Goal: Task Accomplishment & Management: Complete application form

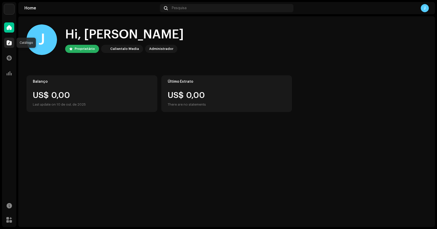
click at [12, 43] on div at bounding box center [9, 43] width 10 height 10
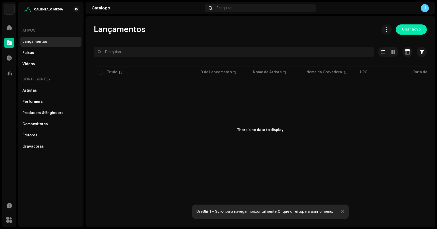
click at [417, 31] on span "Criar novo" at bounding box center [411, 29] width 19 height 10
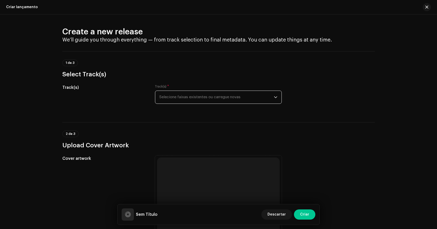
click at [175, 102] on span "Selecione faixas existentes ou carregue novas" at bounding box center [216, 97] width 114 height 13
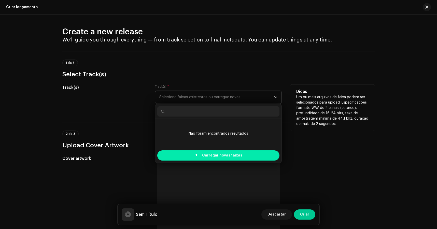
click at [234, 157] on span "Carregar novas faixas" at bounding box center [222, 155] width 40 height 10
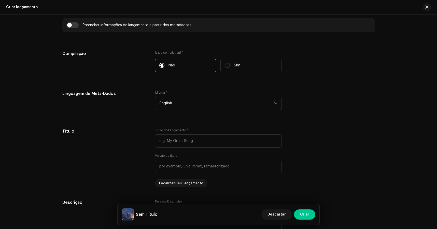
scroll to position [393, 0]
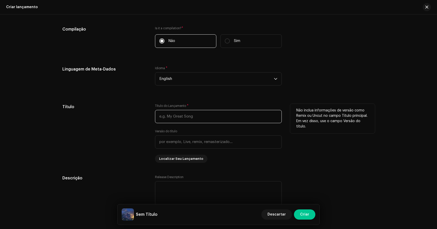
click at [183, 119] on input "text" at bounding box center [218, 116] width 127 height 13
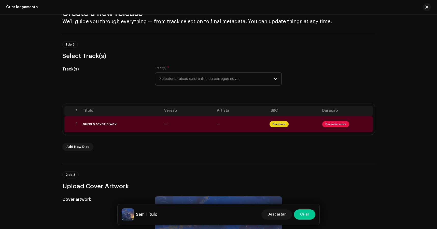
scroll to position [0, 0]
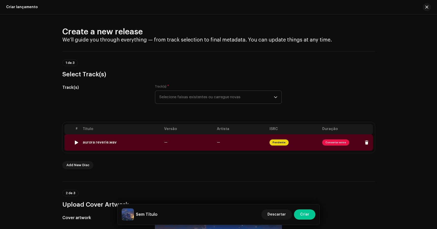
drag, startPoint x: 119, startPoint y: 143, endPoint x: 80, endPoint y: 143, distance: 38.7
click at [81, 143] on td "aurora reverie.wav" at bounding box center [121, 142] width 81 height 16
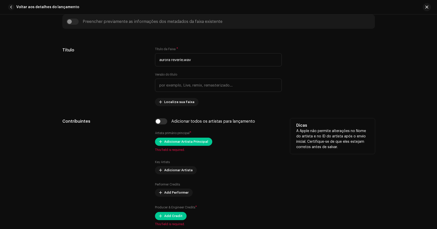
copy div "aurora reverie.wav"
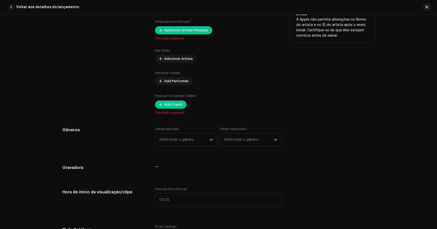
scroll to position [343, 0]
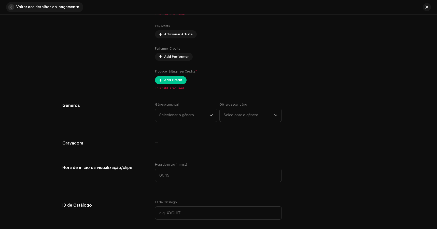
click at [24, 3] on span "Voltar aos detalhes do lançamento" at bounding box center [47, 7] width 63 height 10
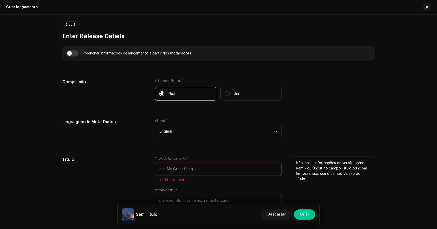
scroll to position [364, 0]
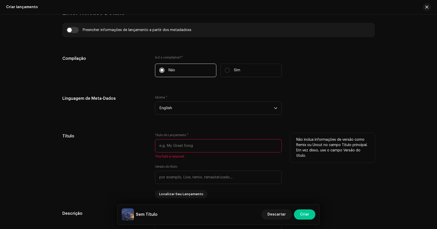
click at [183, 145] on input "text" at bounding box center [218, 145] width 127 height 13
paste input "aurora reverie.wav"
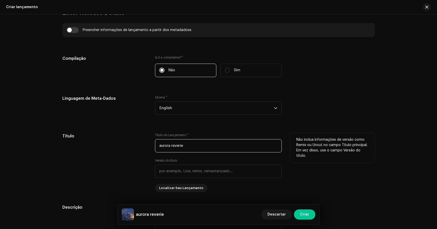
type input "aurora reverie"
click at [187, 181] on div "Título do Lançamento * aurora reverie Versão do título Localizar Seu Lançamento" at bounding box center [218, 162] width 127 height 59
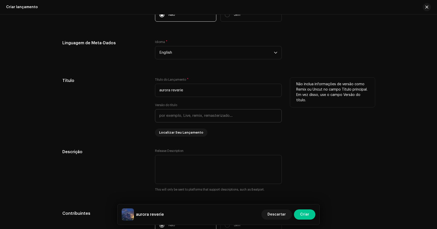
scroll to position [423, 0]
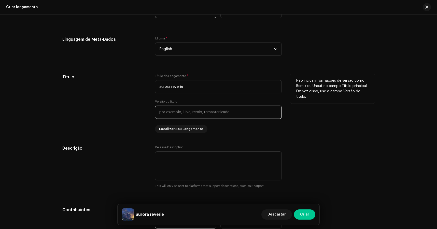
click at [198, 116] on input "text" at bounding box center [218, 112] width 127 height 13
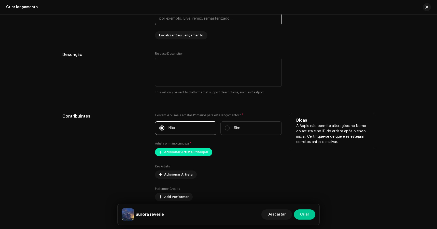
scroll to position [535, 0]
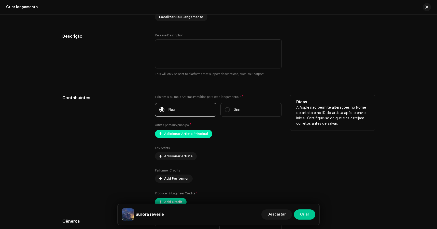
click at [193, 136] on span "Adicionar Artista Principal" at bounding box center [186, 134] width 44 height 10
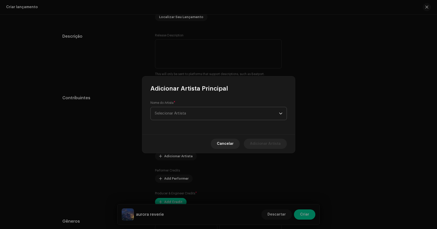
click at [202, 111] on span "Selecionar Artista" at bounding box center [217, 113] width 124 height 13
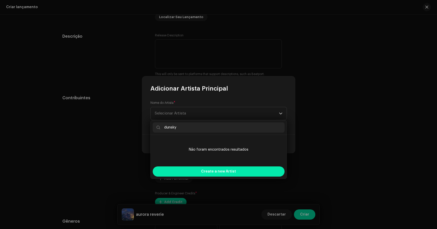
type input "dunsky"
click at [225, 171] on span "Create a new Artist" at bounding box center [218, 171] width 35 height 10
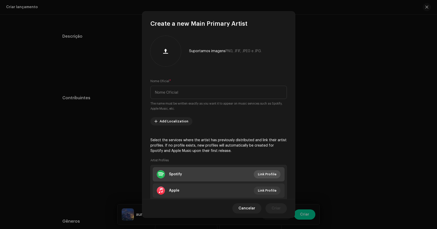
click at [263, 176] on span "Link Profile" at bounding box center [267, 174] width 19 height 10
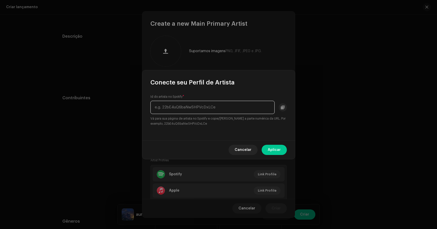
paste input "[URL][DOMAIN_NAME]"
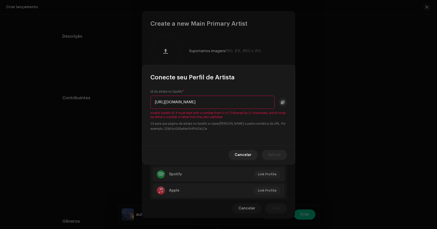
scroll to position [0, 53]
drag, startPoint x: 214, startPoint y: 102, endPoint x: 332, endPoint y: 109, distance: 118.0
click at [332, 109] on div "Conecte seu Perfil de Artista Id do artista no Spotify * [URL][DOMAIN_NAME] Inv…" at bounding box center [218, 114] width 437 height 229
click at [252, 119] on div "Id do artista no Spotify * [URL][DOMAIN_NAME] Invalid Spotify Id. It must start…" at bounding box center [218, 111] width 136 height 42
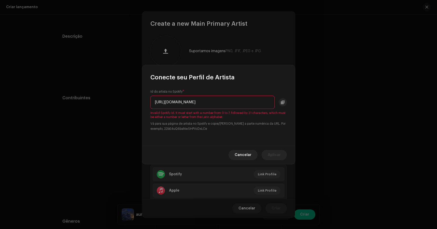
click at [229, 101] on input "[URL][DOMAIN_NAME]" at bounding box center [212, 102] width 124 height 13
click at [208, 103] on input "[URL][DOMAIN_NAME]" at bounding box center [212, 102] width 124 height 13
click at [229, 110] on div "Id do artista no Spotify * [URL][DOMAIN_NAME] Invalid Spotify Id. It must start…" at bounding box center [218, 111] width 136 height 42
click at [232, 105] on input "[URL][DOMAIN_NAME]" at bounding box center [212, 102] width 124 height 13
click at [262, 124] on small "Vá para sua página de artista no Spotify e copie/[PERSON_NAME] a parte numérica…" at bounding box center [218, 126] width 136 height 10
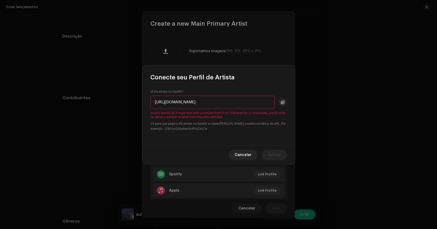
click at [260, 136] on div "Id do artista no Spotify * [URL][DOMAIN_NAME] Invalid Spotify Id. It must start…" at bounding box center [218, 113] width 153 height 64
drag, startPoint x: 223, startPoint y: 102, endPoint x: 141, endPoint y: 98, distance: 81.5
click at [141, 98] on div "Conecte seu Perfil de Artista Id do artista no Spotify * [URL][DOMAIN_NAME] Inv…" at bounding box center [218, 114] width 437 height 229
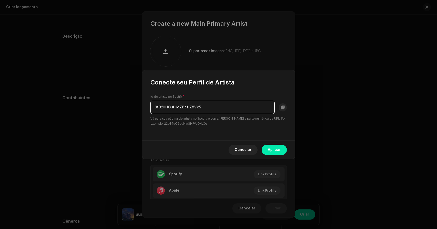
type input "3f92iiHCuHJqZBcfjZ8Vx5"
click at [274, 150] on span "Aplicar" at bounding box center [274, 150] width 13 height 10
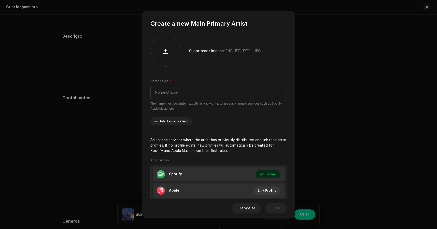
scroll to position [32, 0]
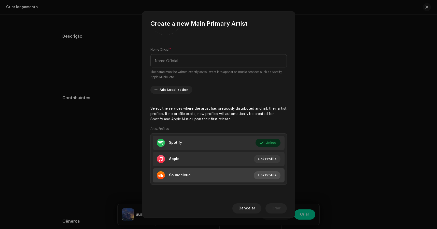
click at [266, 173] on span "Link Profile" at bounding box center [267, 175] width 19 height 10
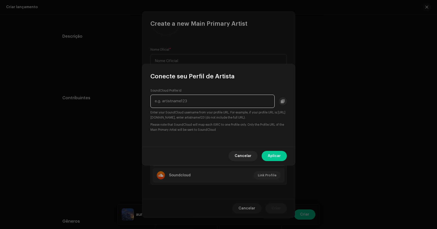
paste input "[URL][DOMAIN_NAME]"
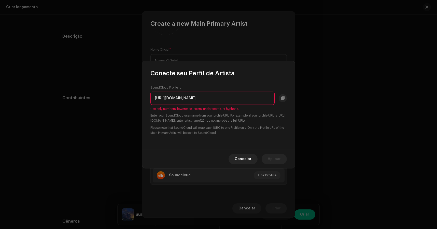
drag, startPoint x: 200, startPoint y: 99, endPoint x: 141, endPoint y: 96, distance: 58.8
click at [141, 96] on div "Conecte seu Perfil de Artista SoundCloud Profile Id [URL][DOMAIN_NAME] Use only…" at bounding box center [218, 114] width 437 height 229
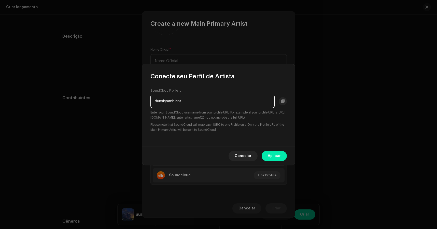
type input "dunskyambient"
click at [273, 154] on span "Aplicar" at bounding box center [274, 156] width 13 height 10
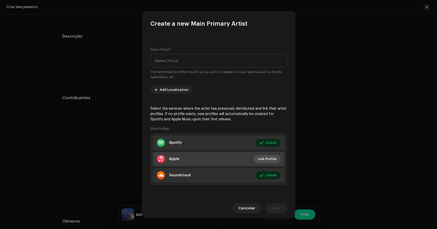
click at [262, 158] on span "Link Profile" at bounding box center [267, 159] width 19 height 10
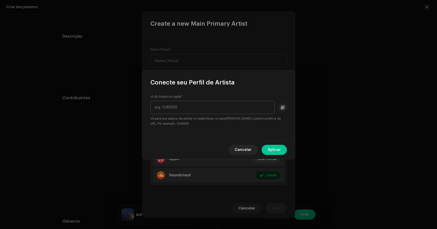
click at [219, 111] on input "text" at bounding box center [212, 107] width 124 height 13
type input "1439492930"
click at [281, 149] on button "Aplicar" at bounding box center [273, 150] width 25 height 10
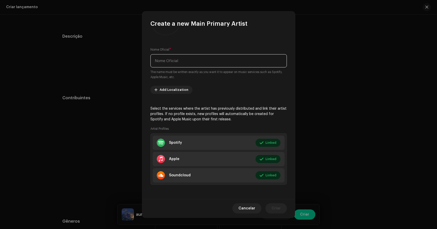
click at [202, 58] on input "text" at bounding box center [218, 60] width 136 height 13
type input "dunsky"
click at [277, 209] on span "Criar" at bounding box center [275, 208] width 9 height 10
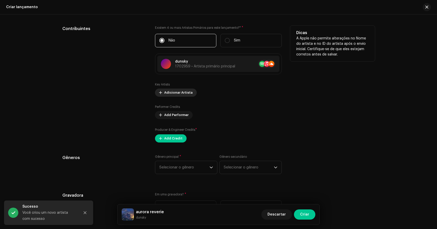
scroll to position [608, 0]
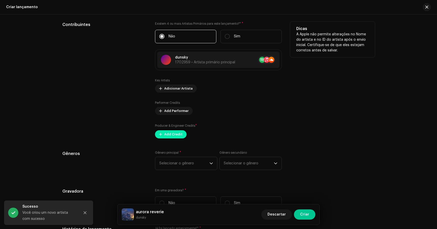
click at [175, 133] on span "Add Credit" at bounding box center [173, 134] width 18 height 10
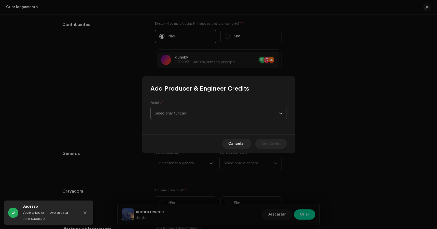
click at [190, 119] on span "Selecionar função" at bounding box center [217, 113] width 124 height 13
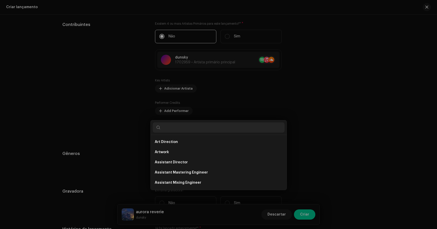
click at [341, 122] on div "Add Producer & Engineer Credits Posição * Selecionar função Cancelar Add Credit" at bounding box center [218, 114] width 437 height 229
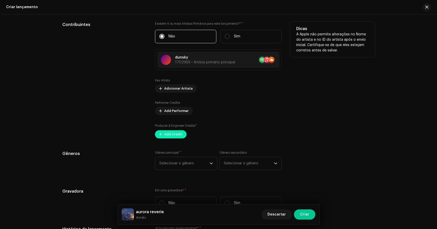
click at [170, 135] on span "Add Credit" at bounding box center [173, 134] width 18 height 10
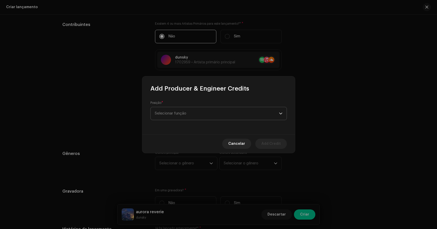
click at [195, 118] on span "Selecionar função" at bounding box center [217, 113] width 124 height 13
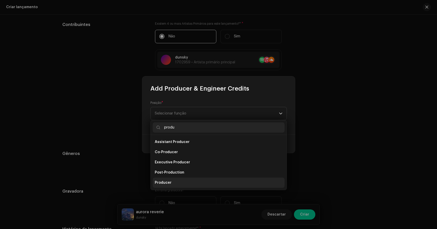
type input "produ"
click at [172, 183] on li "Producer" at bounding box center [219, 183] width 132 height 10
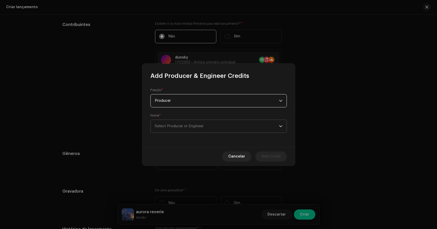
click at [194, 126] on span "Select Producer or Engineer" at bounding box center [179, 126] width 49 height 4
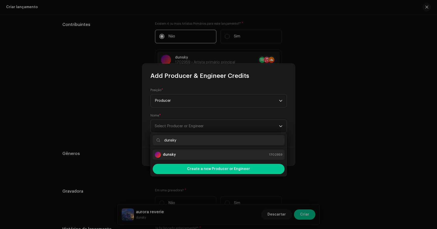
type input "dunsky"
click at [189, 156] on div "dunsky 1702959" at bounding box center [219, 155] width 128 height 6
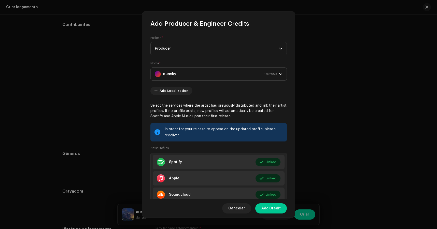
click at [267, 214] on div "Cancelar Add Credit" at bounding box center [218, 208] width 153 height 19
click at [270, 211] on span "Add Credit" at bounding box center [270, 208] width 19 height 10
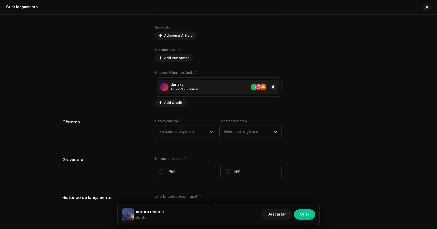
scroll to position [665, 0]
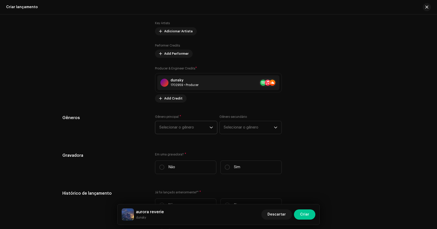
click at [194, 127] on span "Selecionar o gênero" at bounding box center [184, 127] width 50 height 13
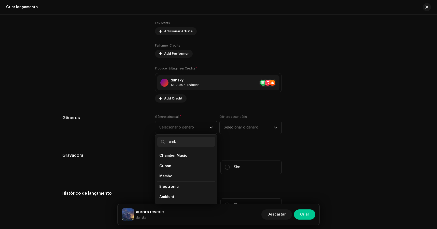
scroll to position [0, 0]
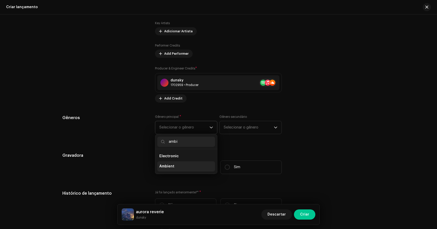
type input "ambi"
click at [170, 168] on span "Ambient" at bounding box center [166, 166] width 15 height 5
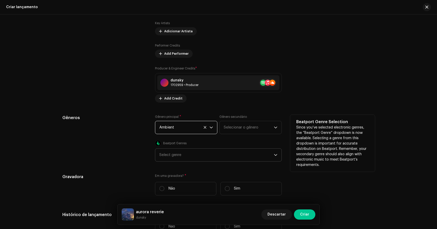
click at [208, 159] on div "Select genre" at bounding box center [216, 155] width 114 height 13
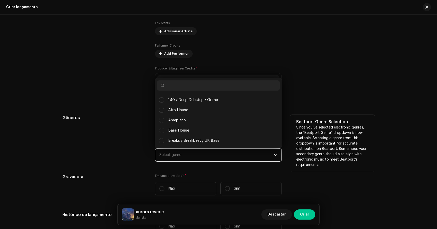
scroll to position [3, 19]
click at [202, 160] on div "Select genre" at bounding box center [216, 155] width 114 height 13
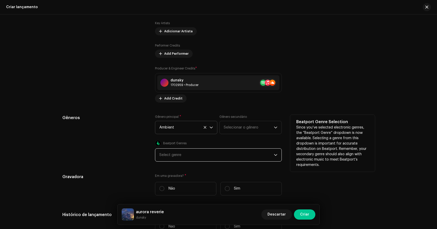
click at [230, 155] on div "Select genre" at bounding box center [216, 155] width 114 height 13
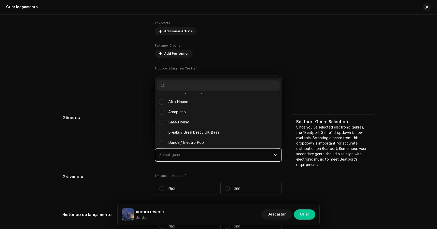
scroll to position [2, 0]
click at [184, 85] on input "text" at bounding box center [218, 85] width 123 height 10
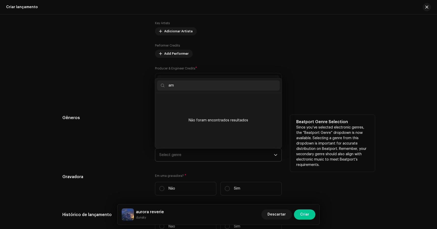
type input "a"
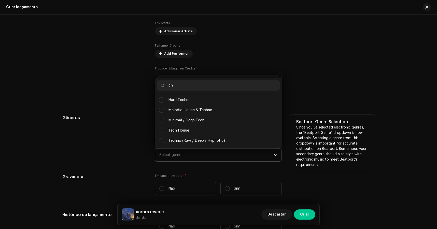
type input "c"
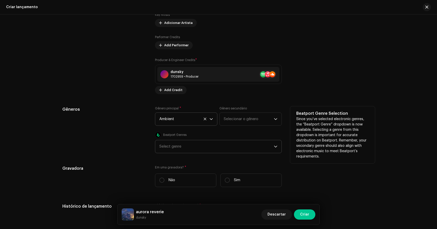
scroll to position [676, 0]
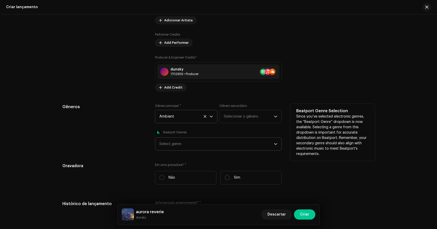
click at [186, 143] on div "Select genre" at bounding box center [216, 144] width 114 height 13
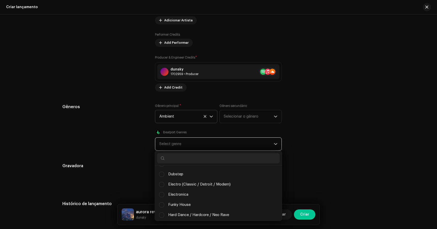
scroll to position [95, 0]
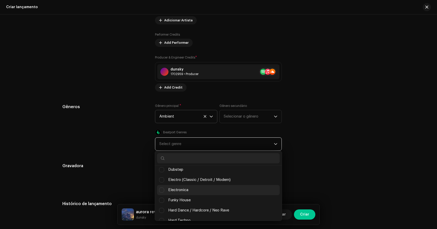
click at [190, 191] on li "Electronica" at bounding box center [218, 190] width 123 height 10
checkbox input "true"
click at [321, 174] on div "Gravadora Em uma gravadora? * Não Sim" at bounding box center [218, 176] width 312 height 26
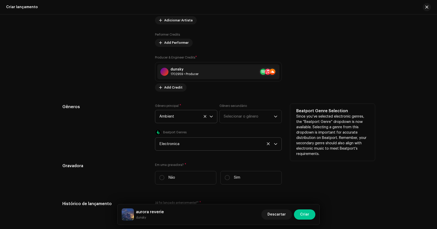
click at [268, 144] on icon at bounding box center [268, 143] width 3 height 3
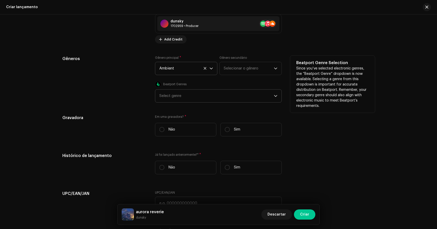
scroll to position [726, 0]
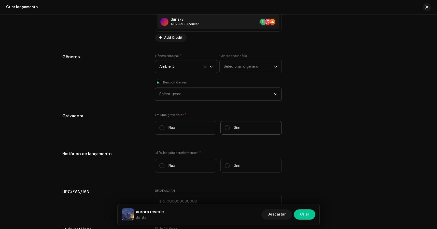
click at [234, 129] on p "Sim" at bounding box center [237, 127] width 6 height 5
click at [230, 129] on input "Sim" at bounding box center [227, 127] width 5 height 5
radio input "true"
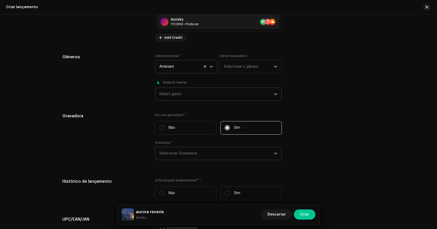
click at [186, 154] on span "Selecionar Gravadora" at bounding box center [216, 153] width 114 height 13
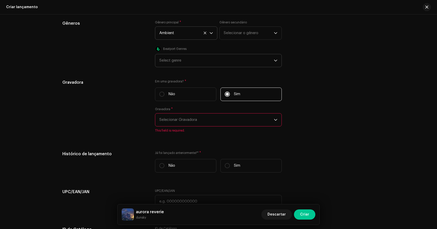
scroll to position [760, 0]
click at [172, 120] on span "Selecionar Gravadora" at bounding box center [216, 119] width 114 height 13
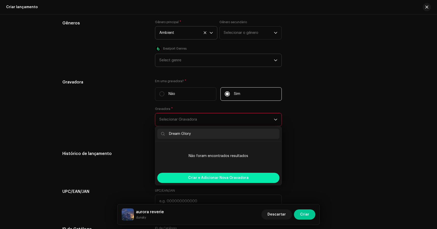
type input "Dream Glory"
click at [227, 181] on span "Criar e Adicionar Nova Gravadora" at bounding box center [218, 178] width 61 height 10
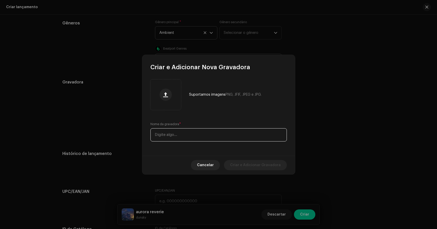
click at [177, 135] on input "text" at bounding box center [218, 134] width 136 height 13
type input "Dream Glory"
click at [260, 167] on span "Criar e Adicionar Gravadora" at bounding box center [255, 165] width 51 height 10
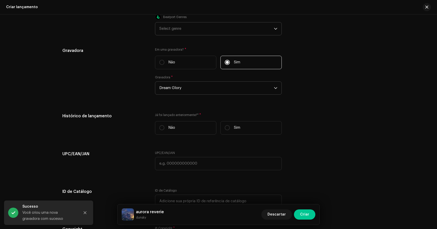
scroll to position [800, 0]
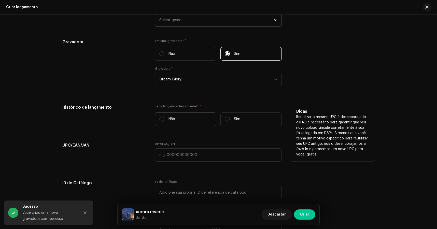
click at [187, 117] on label "Não" at bounding box center [185, 118] width 61 height 13
click at [164, 117] on input "Não" at bounding box center [161, 118] width 5 height 5
radio input "true"
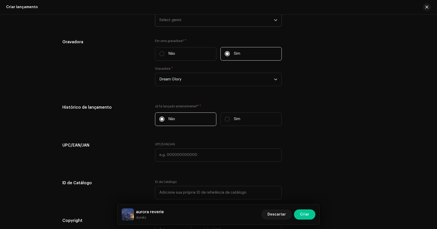
scroll to position [833, 0]
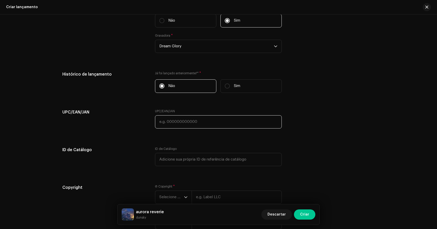
click at [185, 125] on input "text" at bounding box center [218, 121] width 127 height 13
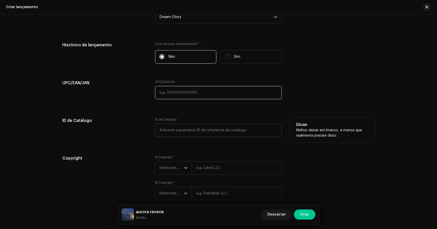
scroll to position [865, 0]
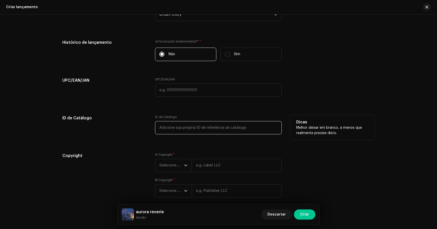
click at [223, 132] on input "text" at bounding box center [218, 127] width 127 height 13
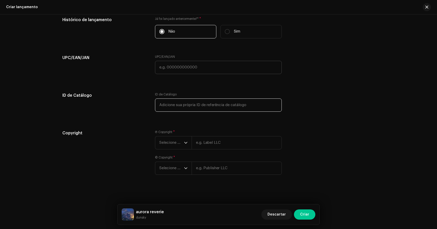
scroll to position [890, 0]
click at [180, 142] on span "Selecione o ano" at bounding box center [171, 142] width 25 height 13
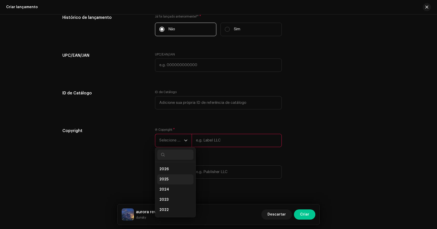
click at [169, 179] on li "2025" at bounding box center [175, 179] width 36 height 10
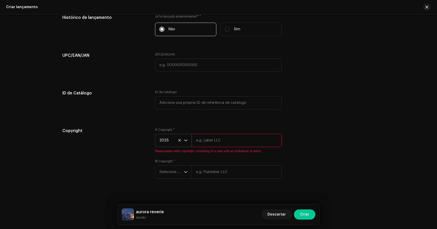
click at [217, 143] on input "text" at bounding box center [237, 140] width 90 height 13
type input "Dream Glory"
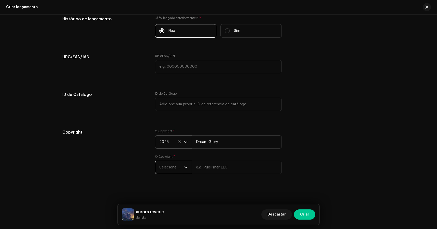
click at [179, 172] on span "Selecione o ano" at bounding box center [171, 167] width 25 height 13
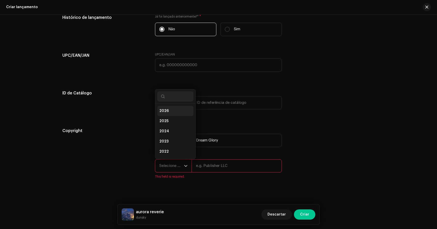
click at [173, 114] on li "2026" at bounding box center [175, 111] width 36 height 10
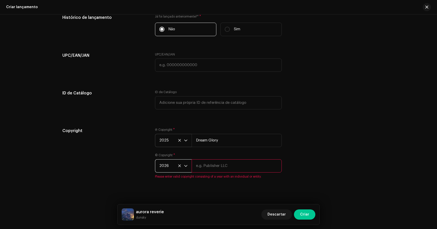
click at [172, 172] on span "2026" at bounding box center [171, 165] width 25 height 13
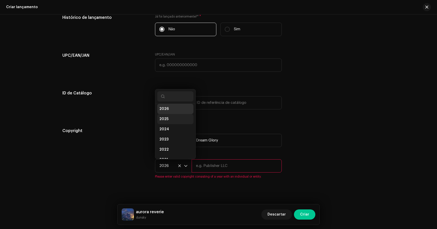
scroll to position [8, 0]
click at [171, 114] on li "2025" at bounding box center [175, 113] width 36 height 10
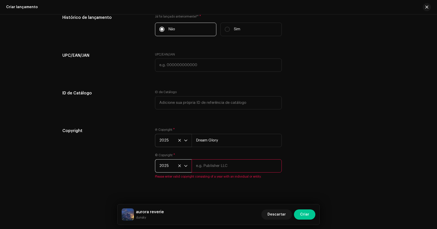
click at [208, 170] on input "text" at bounding box center [237, 165] width 90 height 13
type input "Dream Glory"
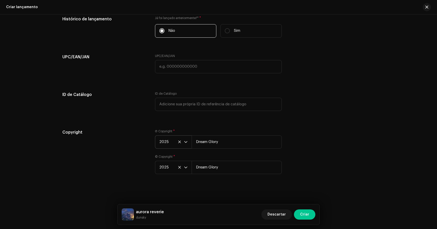
click at [319, 159] on div "Copyright Ⓟ Copyright * 2025 Dream Glory © Copyright * 2025 Dream Glory" at bounding box center [218, 154] width 312 height 51
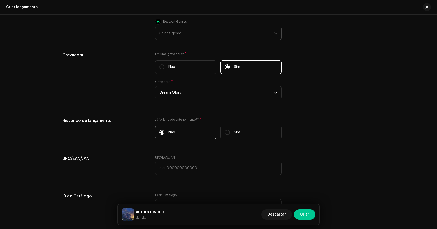
scroll to position [790, 0]
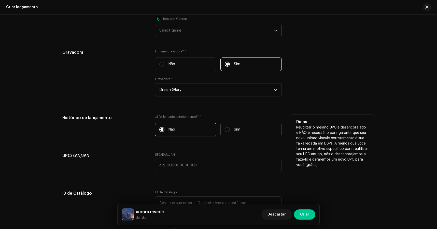
click at [233, 133] on label "Sim" at bounding box center [250, 129] width 61 height 13
click at [230, 132] on input "Sim" at bounding box center [227, 129] width 5 height 5
radio input "true"
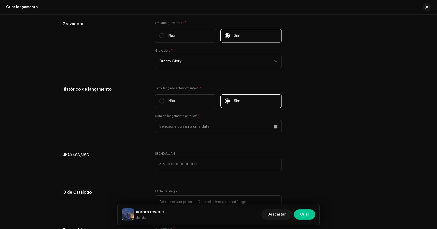
scroll to position [825, 0]
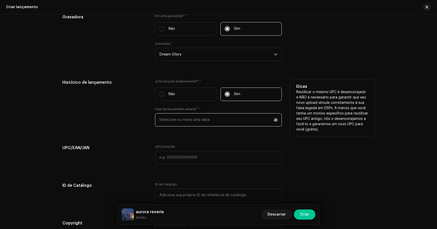
click at [221, 119] on input "text" at bounding box center [218, 119] width 127 height 13
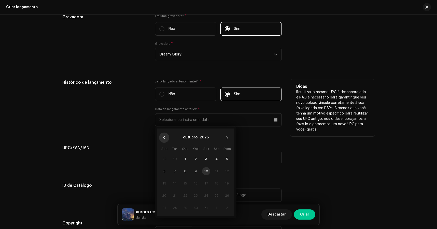
click at [162, 139] on icon "Previous Month" at bounding box center [164, 138] width 4 height 4
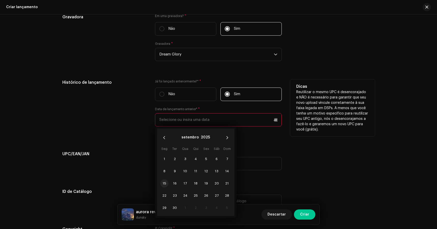
click at [163, 183] on span "15" at bounding box center [164, 183] width 8 height 8
type input "[DATE]"
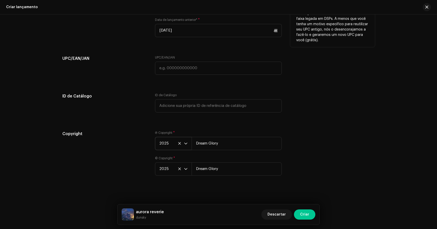
scroll to position [918, 0]
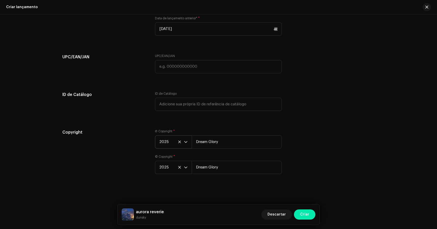
click at [301, 212] on span "Criar" at bounding box center [304, 214] width 9 height 10
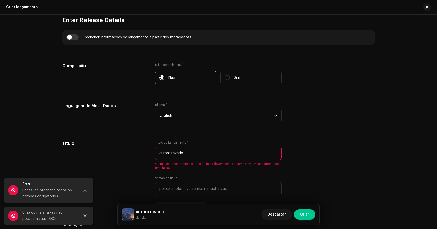
scroll to position [354, 0]
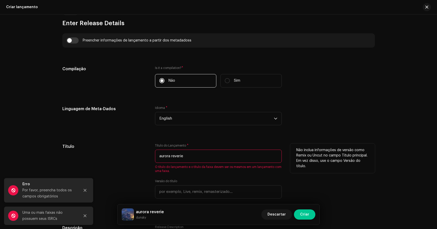
click at [189, 158] on input "aurora reverie" at bounding box center [218, 156] width 127 height 13
drag, startPoint x: 187, startPoint y: 157, endPoint x: 147, endPoint y: 156, distance: 40.4
click at [147, 157] on div "Título Título do Lançamento * aurora reverie O título do lançamento e o título …" at bounding box center [218, 177] width 312 height 69
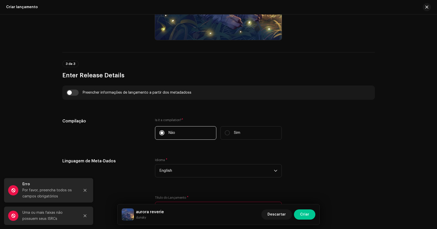
scroll to position [271, 0]
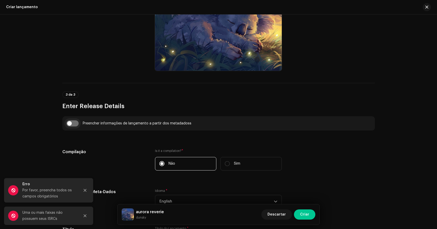
click at [73, 122] on input "checkbox" at bounding box center [72, 123] width 12 height 6
checkbox input "true"
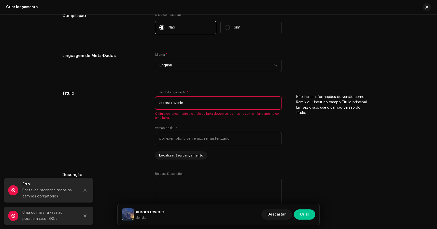
click at [190, 121] on div "Título do Lançamento * aurora reverie O título do lançamento e o título da faix…" at bounding box center [218, 124] width 127 height 69
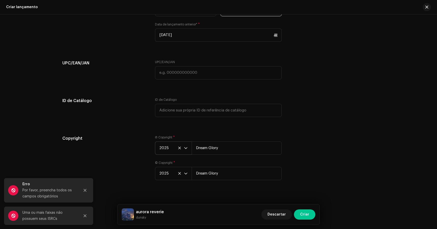
scroll to position [953, 0]
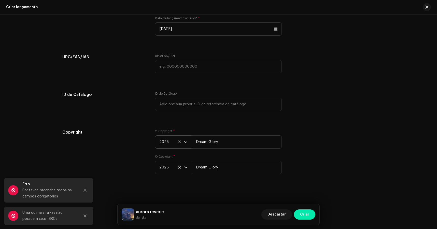
click at [308, 214] on span "Criar" at bounding box center [304, 214] width 9 height 10
click at [87, 194] on button "Close" at bounding box center [85, 190] width 10 height 10
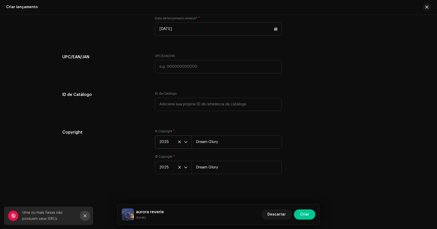
click at [86, 214] on icon "Close" at bounding box center [85, 216] width 4 height 4
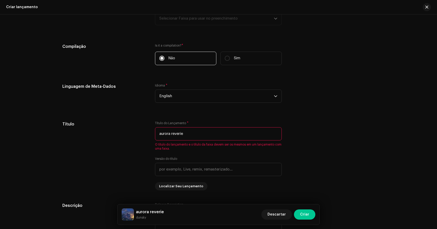
scroll to position [401, 0]
click at [197, 136] on input "aurora reverie" at bounding box center [218, 133] width 127 height 13
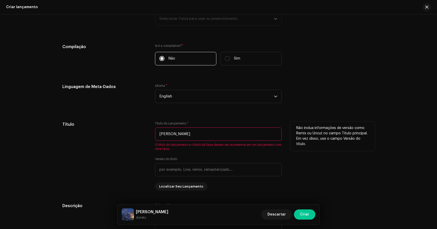
type input "aurora reverie"
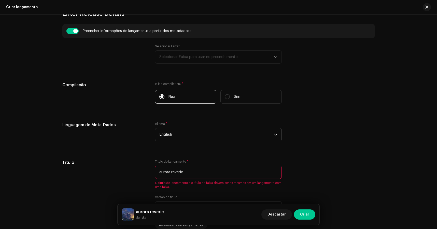
scroll to position [348, 0]
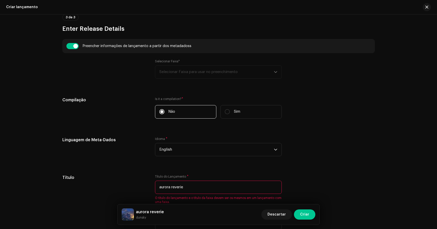
click at [192, 76] on div "Selecionar Faixa* Selecionar Faixa para usar no preenchimento" at bounding box center [218, 68] width 127 height 19
click at [200, 75] on div "Selecionar Faixa* Selecionar Faixa para usar no preenchimento" at bounding box center [218, 68] width 127 height 19
click at [213, 74] on div "Selecionar Faixa* Selecionar Faixa para usar no preenchimento" at bounding box center [218, 68] width 127 height 19
click at [71, 47] on input "checkbox" at bounding box center [72, 46] width 12 height 6
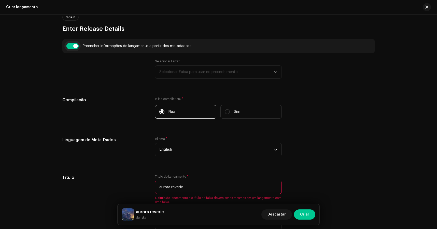
checkbox input "false"
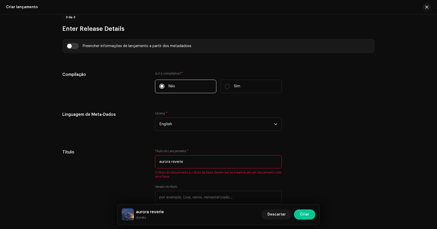
scroll to position [402, 0]
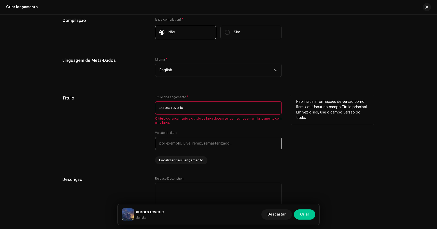
click at [190, 140] on input "text" at bounding box center [218, 143] width 127 height 13
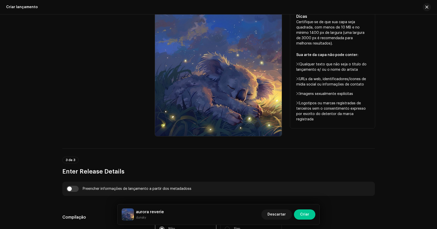
scroll to position [0, 0]
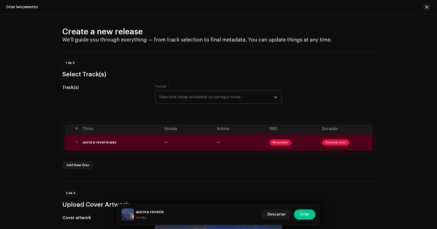
click at [180, 100] on span "Selecione faixas existentes ou carregue novas" at bounding box center [216, 97] width 114 height 13
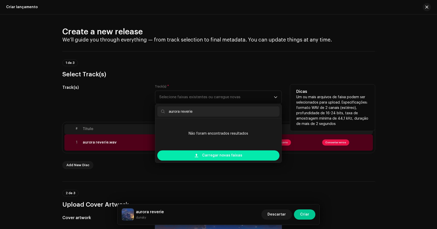
type input "aurora reverie"
click at [221, 157] on span "Carregar novas faixas" at bounding box center [222, 155] width 40 height 10
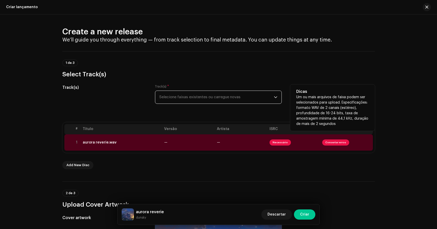
click at [290, 159] on div "# Título Versão Artista ISRC Duração 1 aurora reverie.wav — — Necessário Conser…" at bounding box center [218, 145] width 312 height 47
click at [284, 142] on span "Necessário" at bounding box center [279, 142] width 21 height 6
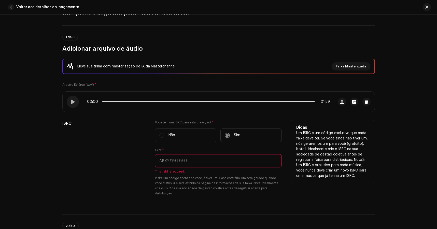
scroll to position [34, 0]
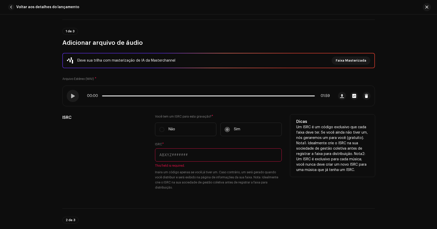
click at [182, 161] on input "text" at bounding box center [218, 154] width 127 height 13
paste input "BKOA72500001"
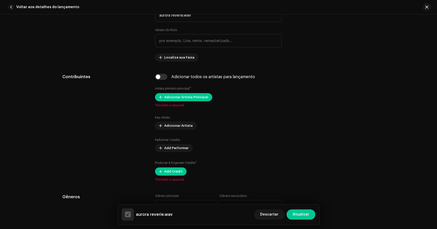
scroll to position [306, 0]
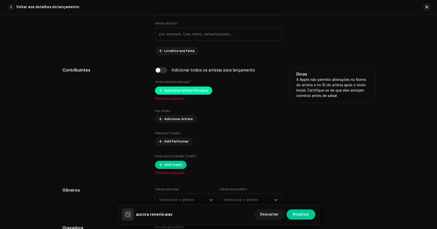
type input "BKOA72500001"
click at [181, 90] on span "Adicionar Artista Principal" at bounding box center [186, 90] width 44 height 10
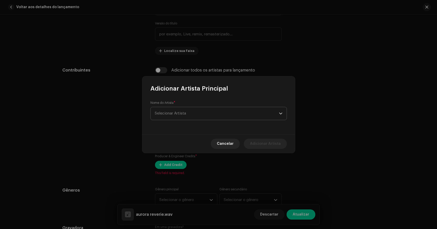
click at [186, 118] on span "Selecionar Artista" at bounding box center [217, 113] width 124 height 13
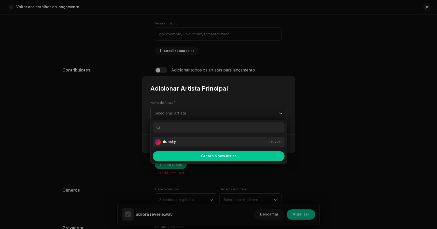
click at [175, 139] on li "dunsky 1702959" at bounding box center [219, 142] width 132 height 10
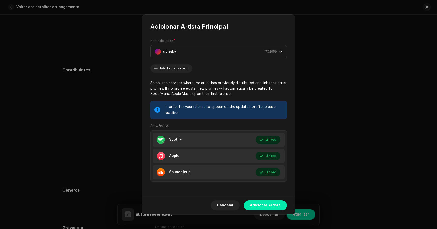
click at [266, 202] on span "Adicionar Artista" at bounding box center [265, 205] width 31 height 10
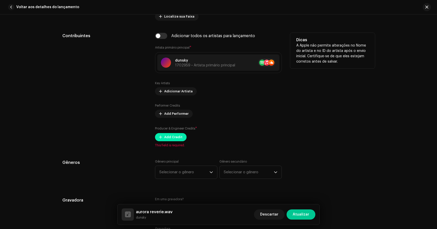
scroll to position [349, 0]
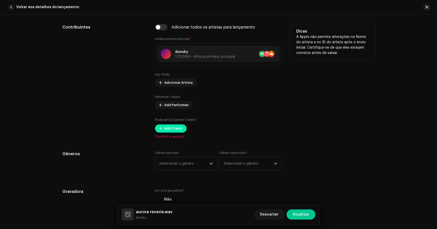
click at [175, 127] on span "Add Credit" at bounding box center [173, 128] width 18 height 10
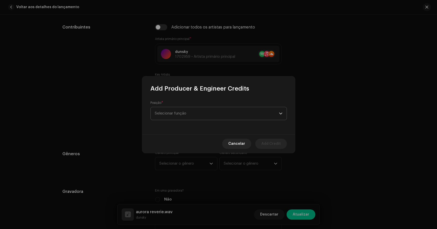
click at [211, 115] on span "Selecionar função" at bounding box center [217, 113] width 124 height 13
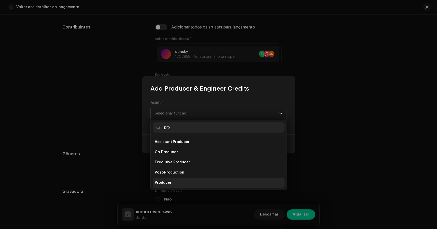
type input "pro"
click at [172, 180] on li "Producer" at bounding box center [219, 183] width 132 height 10
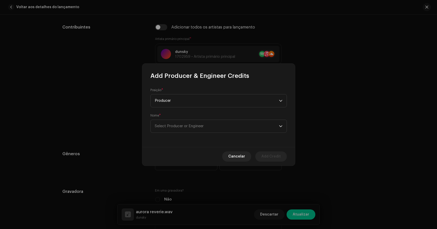
click at [254, 137] on div "Posição * Producer Nome * Select Producer or Engineer" at bounding box center [218, 113] width 153 height 67
click at [251, 126] on span "Select Producer or Engineer" at bounding box center [217, 126] width 124 height 13
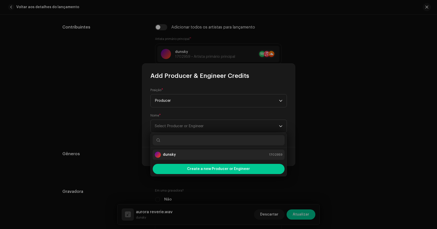
click at [193, 157] on div "dunsky 1702959" at bounding box center [219, 155] width 128 height 6
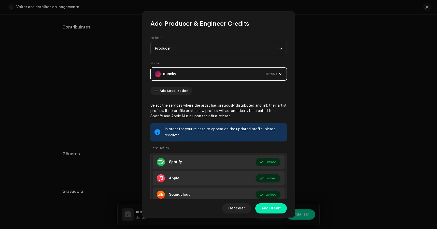
click at [270, 209] on span "Add Credit" at bounding box center [270, 208] width 19 height 10
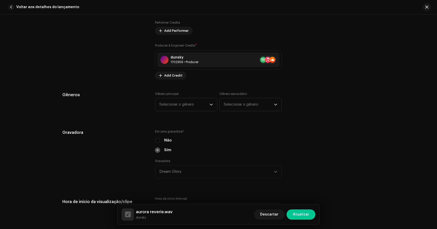
scroll to position [427, 0]
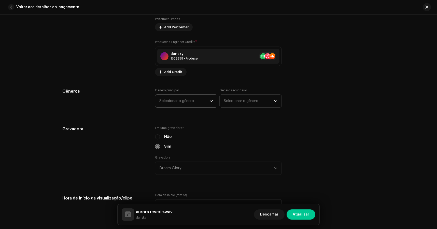
click at [197, 101] on span "Selecionar o gênero" at bounding box center [184, 101] width 50 height 13
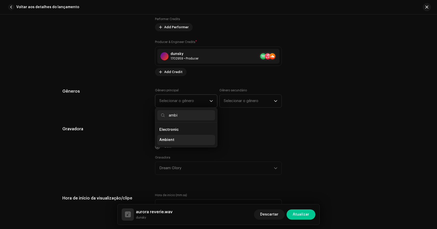
type input "ambi"
click at [176, 141] on li "Ambient" at bounding box center [186, 140] width 58 height 10
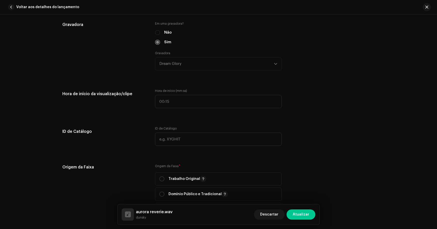
scroll to position [532, 0]
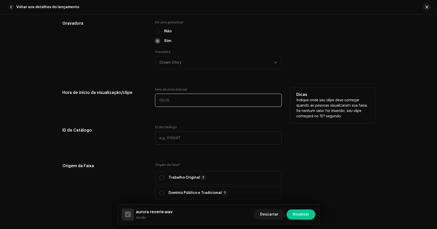
type input ":"
click at [178, 101] on input ":" at bounding box center [218, 100] width 127 height 13
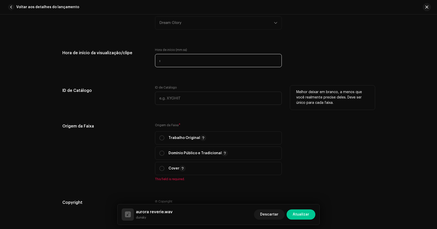
scroll to position [581, 0]
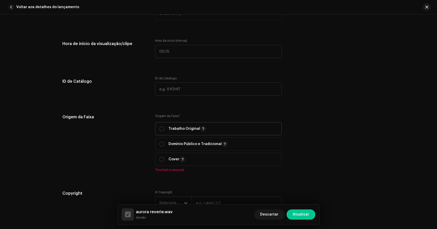
click at [169, 131] on p "Trabalho Original" at bounding box center [187, 129] width 38 height 6
radio input "true"
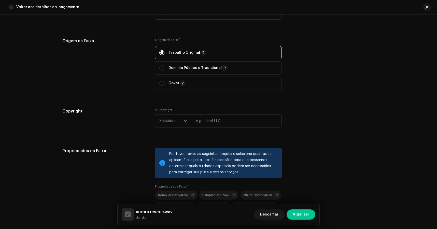
scroll to position [670, 0]
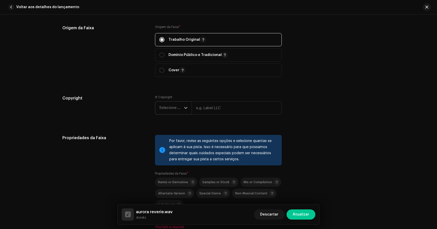
click at [181, 108] on span "Selecione o ano" at bounding box center [171, 107] width 25 height 13
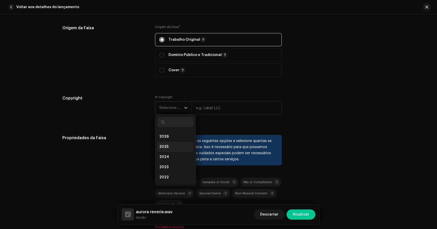
click at [173, 149] on li "2025" at bounding box center [175, 147] width 36 height 10
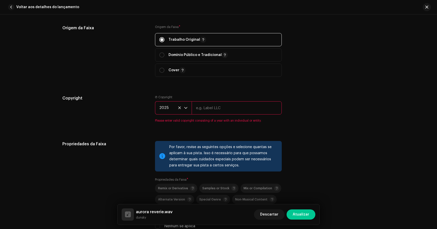
click at [218, 112] on input "text" at bounding box center [237, 107] width 90 height 13
type input "Dream Glory"
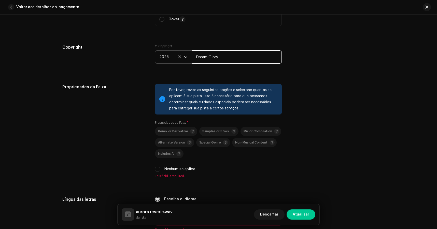
scroll to position [737, 0]
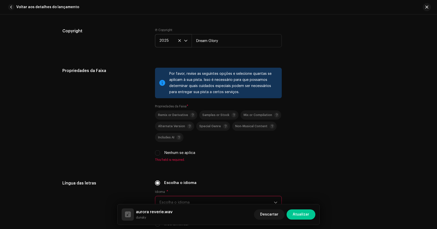
click at [164, 155] on label "Nenhum se aplica" at bounding box center [179, 153] width 31 height 6
click at [160, 155] on input "Nenhum se aplica" at bounding box center [157, 152] width 5 height 5
checkbox input "true"
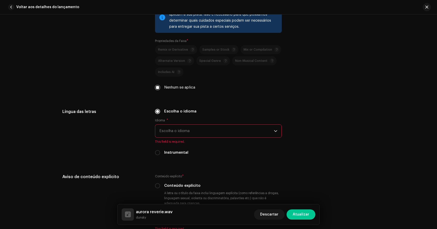
scroll to position [805, 0]
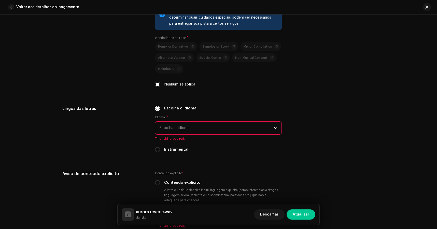
click at [188, 129] on span "Escolha o idioma" at bounding box center [216, 128] width 114 height 13
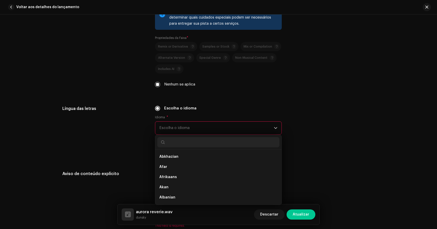
click at [135, 146] on div "Língua das letras" at bounding box center [104, 132] width 85 height 53
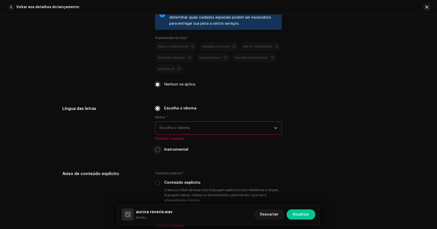
click at [155, 150] on input "Instrumental" at bounding box center [157, 149] width 5 height 5
radio input "true"
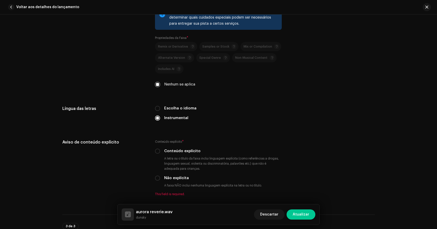
scroll to position [827, 0]
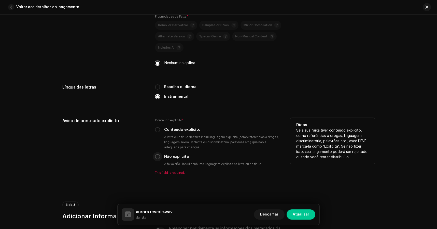
click at [159, 158] on input "Não explícita" at bounding box center [157, 156] width 5 height 5
radio input "true"
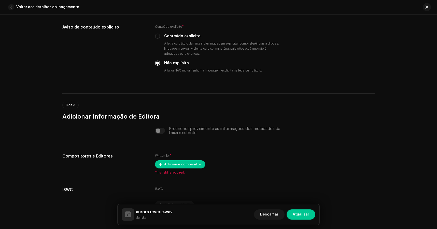
scroll to position [951, 0]
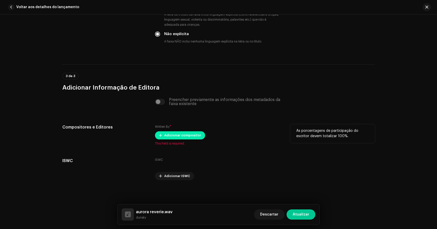
click at [178, 135] on span "Adicionar compositor" at bounding box center [182, 135] width 37 height 10
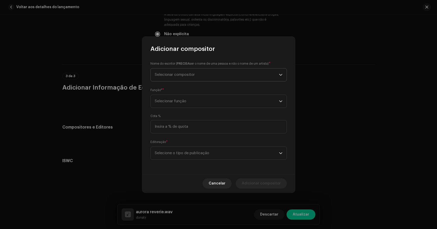
click at [195, 76] on span "Selecionar compositor" at bounding box center [217, 74] width 124 height 13
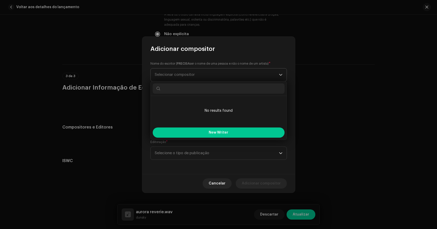
click at [199, 74] on span "Selecionar compositor" at bounding box center [217, 74] width 124 height 13
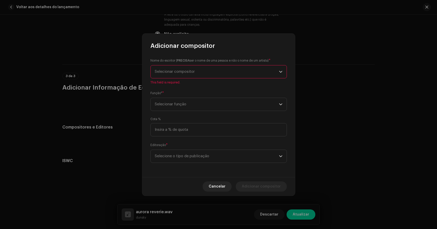
click at [202, 72] on span "Selecionar compositor" at bounding box center [217, 71] width 124 height 13
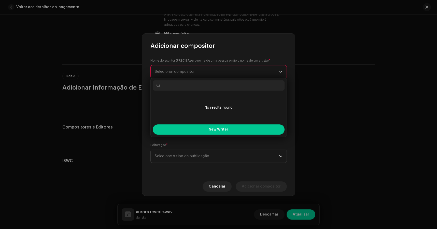
click at [197, 71] on span "Selecionar compositor" at bounding box center [217, 71] width 124 height 13
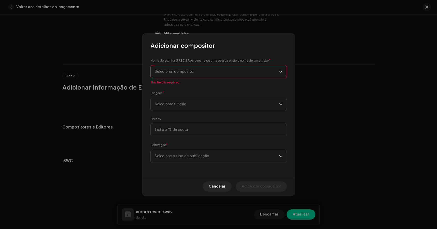
click at [199, 73] on span "Selecionar compositor" at bounding box center [217, 71] width 124 height 13
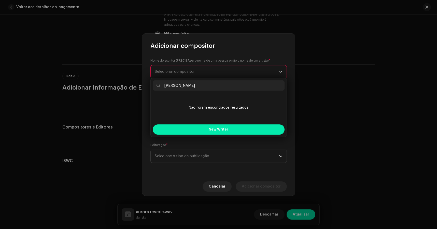
type input "[PERSON_NAME]"
click at [223, 129] on span "New Writer" at bounding box center [219, 130] width 20 height 4
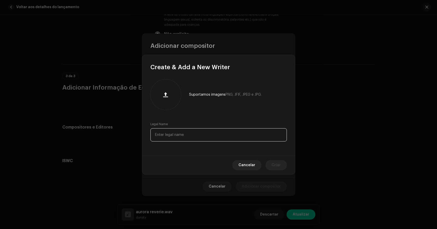
click at [176, 133] on input "text" at bounding box center [218, 134] width 136 height 13
type input "[PERSON_NAME]"
click at [282, 165] on button "Criar" at bounding box center [275, 165] width 21 height 10
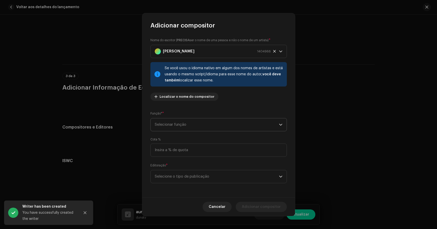
click at [184, 123] on span "Selecionar função" at bounding box center [217, 124] width 124 height 13
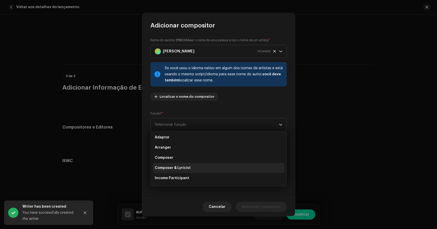
scroll to position [0, 0]
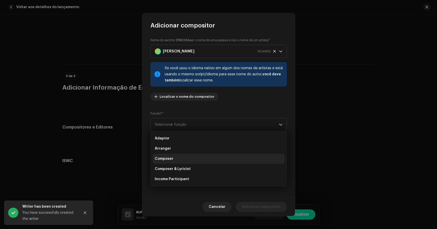
click at [176, 160] on li "Composer" at bounding box center [219, 159] width 132 height 10
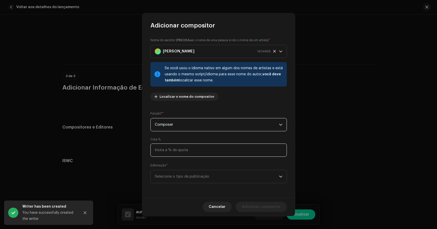
click at [192, 151] on input at bounding box center [218, 149] width 136 height 13
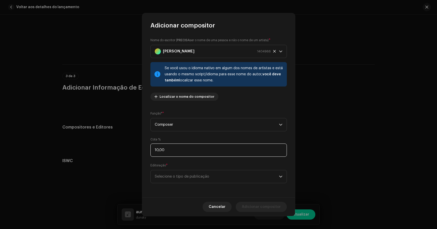
type input "100,00"
click at [192, 178] on span "Selecione o tipo de publicação" at bounding box center [217, 176] width 124 height 13
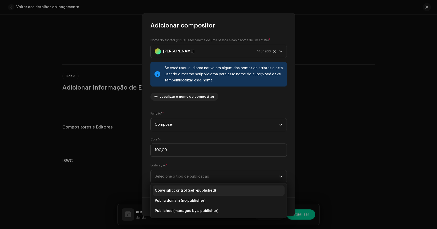
click at [205, 192] on span "Copyright control (self-published)" at bounding box center [185, 190] width 61 height 5
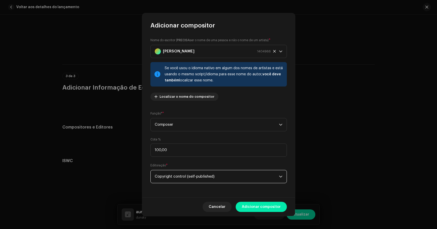
click at [253, 205] on span "Adicionar compositor" at bounding box center [261, 207] width 39 height 10
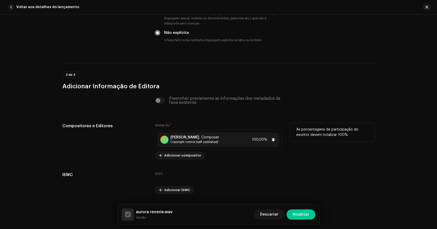
scroll to position [966, 0]
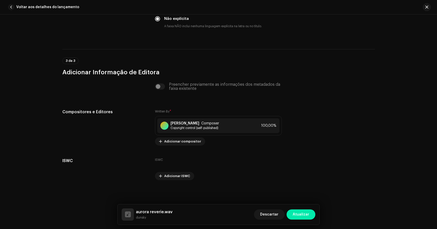
click at [302, 216] on span "Atualizar" at bounding box center [300, 214] width 17 height 10
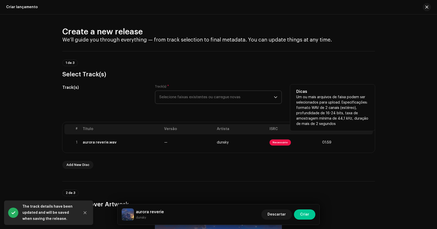
click at [185, 97] on span "Selecione faixas existentes ou carregue novas" at bounding box center [216, 97] width 114 height 13
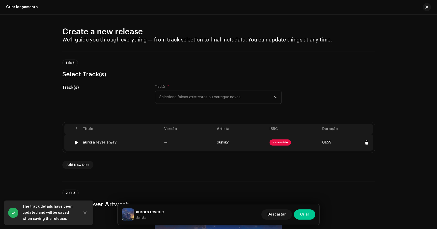
click at [282, 142] on span "Necessário" at bounding box center [279, 142] width 21 height 6
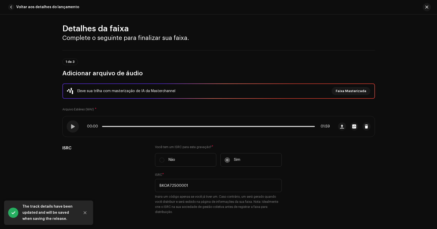
scroll to position [6, 0]
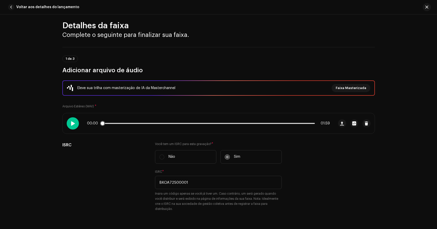
click at [67, 123] on div at bounding box center [73, 123] width 12 height 12
click at [133, 121] on div "00:01 01:59" at bounding box center [208, 123] width 243 height 4
click at [117, 124] on div "00:01 01:59" at bounding box center [208, 123] width 243 height 4
drag, startPoint x: 108, startPoint y: 124, endPoint x: 114, endPoint y: 124, distance: 6.6
click at [114, 124] on div "00:02 01:59" at bounding box center [208, 123] width 243 height 4
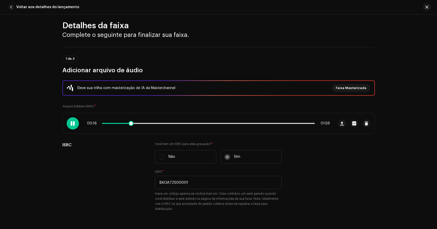
drag, startPoint x: 106, startPoint y: 123, endPoint x: 133, endPoint y: 125, distance: 27.0
click at [132, 125] on div "00:16 01:59" at bounding box center [208, 123] width 243 height 4
drag, startPoint x: 134, startPoint y: 125, endPoint x: 127, endPoint y: 125, distance: 6.6
click at [127, 125] on span at bounding box center [127, 123] width 5 height 5
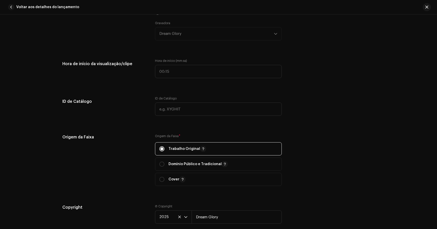
scroll to position [577, 0]
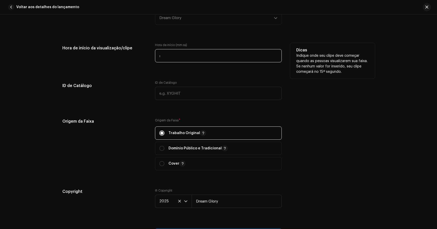
click at [181, 56] on input ":" at bounding box center [218, 55] width 127 height 13
type input "00:17"
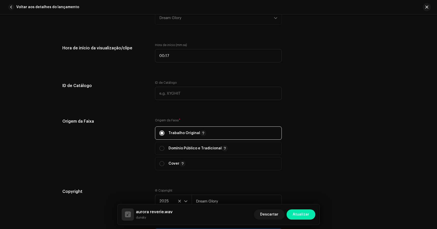
click at [302, 218] on span "Atualizar" at bounding box center [300, 214] width 17 height 10
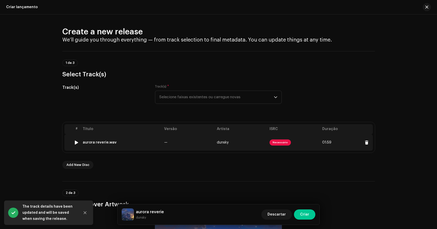
click at [280, 142] on span "Necessário" at bounding box center [279, 142] width 21 height 6
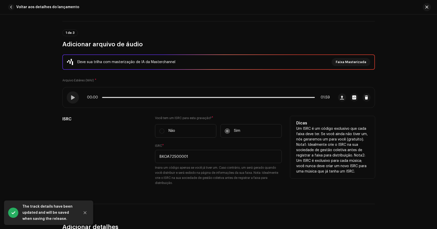
scroll to position [36, 0]
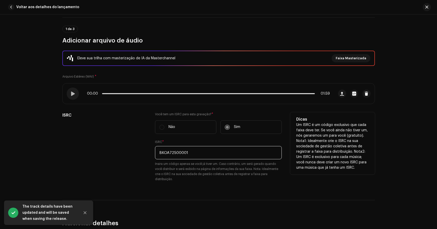
click at [209, 158] on input "BKOA72500001" at bounding box center [218, 152] width 127 height 13
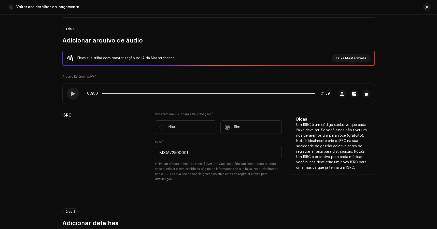
click at [230, 125] on label "Sim" at bounding box center [250, 126] width 61 height 13
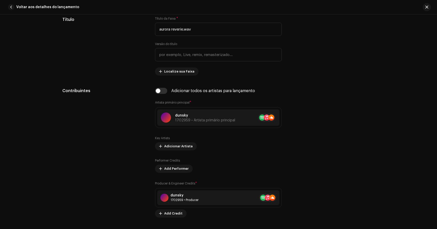
scroll to position [0, 0]
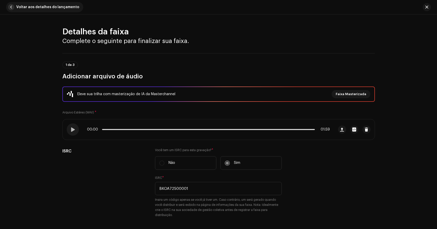
click at [13, 6] on span "button" at bounding box center [11, 7] width 6 height 6
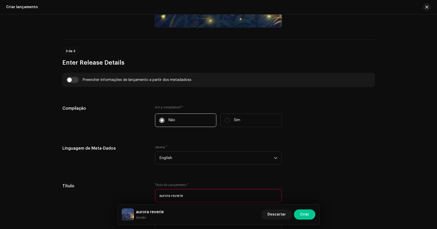
scroll to position [333, 0]
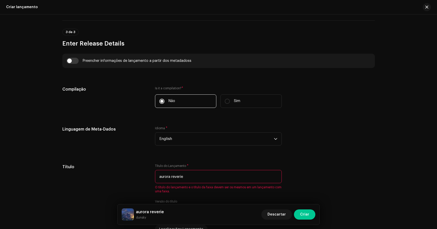
click at [78, 62] on div "Preencher informações de lançamento a partir dos metadadoss" at bounding box center [218, 61] width 304 height 6
click at [72, 60] on input "checkbox" at bounding box center [72, 61] width 12 height 6
checkbox input "true"
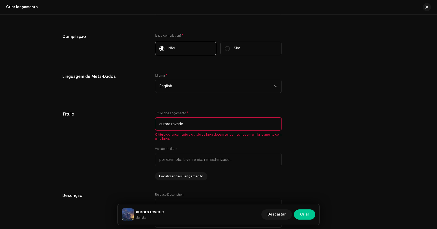
scroll to position [423, 0]
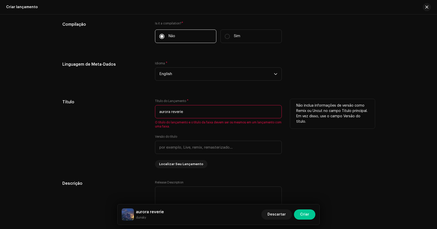
click at [196, 109] on input "aurora reverie" at bounding box center [218, 111] width 127 height 13
click at [195, 122] on span "O título do lançamento e o título da faixa devem ser os mesmos em um lançamento…" at bounding box center [218, 124] width 127 height 8
click at [195, 116] on input "aurora reverie" at bounding box center [218, 111] width 127 height 13
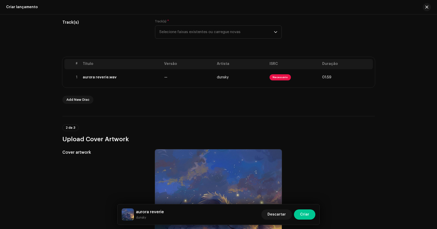
scroll to position [0, 0]
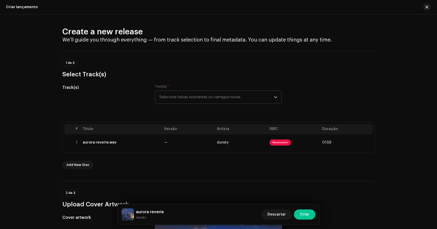
click at [194, 91] on span "Selecione faixas existentes ou carregue novas" at bounding box center [216, 97] width 114 height 13
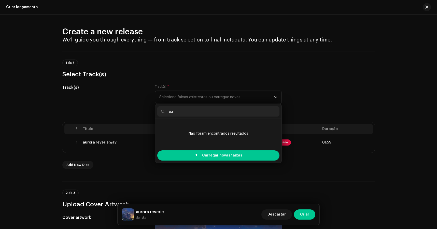
type input "a"
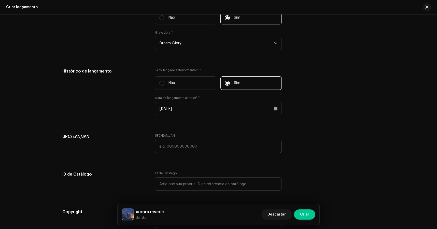
scroll to position [849, 0]
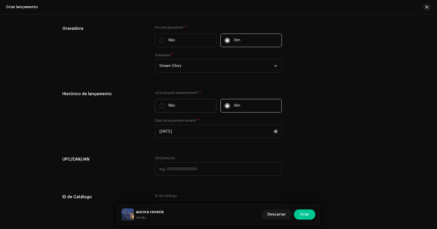
click at [188, 110] on label "Não" at bounding box center [185, 105] width 61 height 13
click at [164, 108] on input "Não" at bounding box center [161, 105] width 5 height 5
radio input "true"
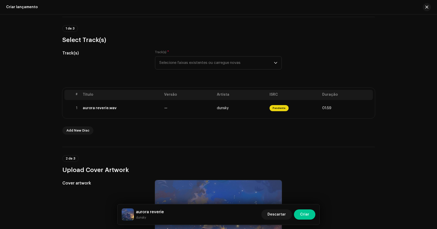
scroll to position [0, 0]
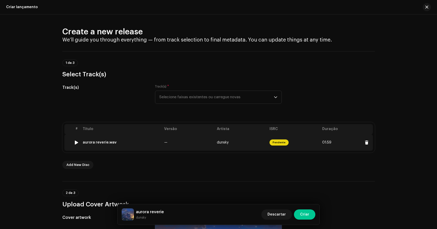
click at [280, 142] on span "Pendente" at bounding box center [278, 142] width 19 height 6
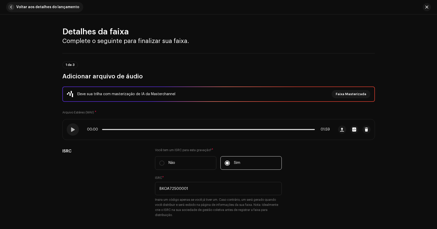
click at [21, 9] on span "Voltar aos detalhes do lançamento" at bounding box center [47, 7] width 63 height 10
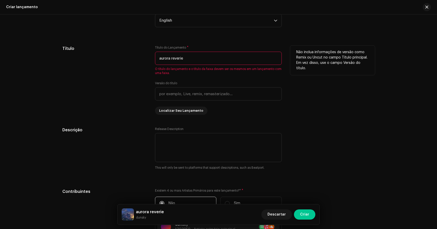
scroll to position [479, 0]
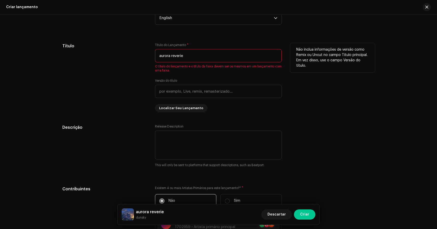
click at [201, 61] on input "aurora reverie" at bounding box center [218, 55] width 127 height 13
type input "a"
click at [333, 89] on div "Não inclua informações de versão como Remix ou Uncut no campo Título principal.…" at bounding box center [332, 77] width 85 height 69
click at [213, 60] on input "aurora reviere" at bounding box center [218, 55] width 127 height 13
type input "aurora reviere"
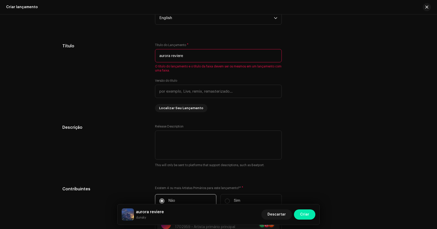
click at [299, 212] on button "Criar" at bounding box center [304, 214] width 21 height 10
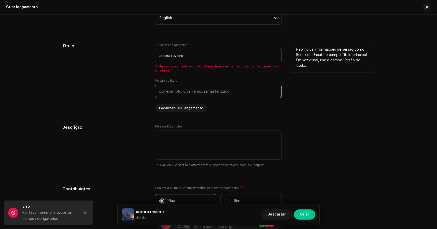
click at [217, 93] on input "text" at bounding box center [218, 91] width 127 height 13
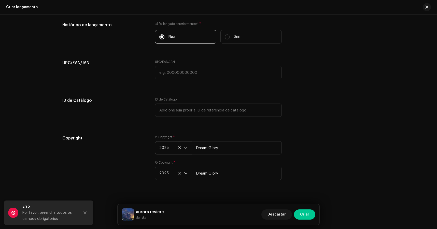
scroll to position [925, 0]
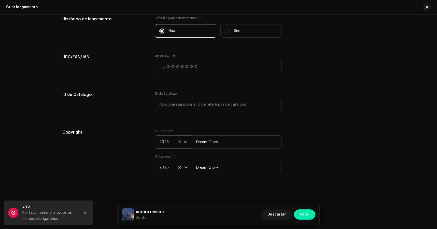
click at [309, 214] on button "Criar" at bounding box center [304, 214] width 21 height 10
click at [85, 213] on icon "Close" at bounding box center [85, 212] width 3 height 3
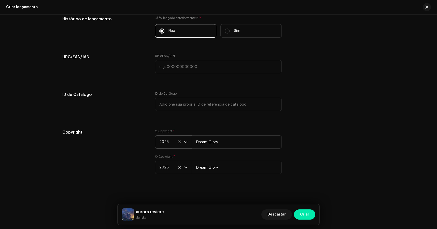
click at [310, 214] on button "Criar" at bounding box center [304, 214] width 21 height 10
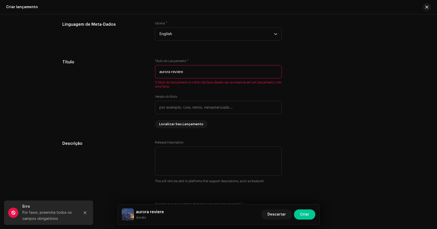
scroll to position [441, 0]
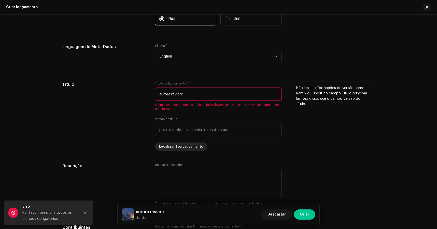
click at [186, 151] on span "Localizar Seu Lançamento" at bounding box center [181, 146] width 44 height 10
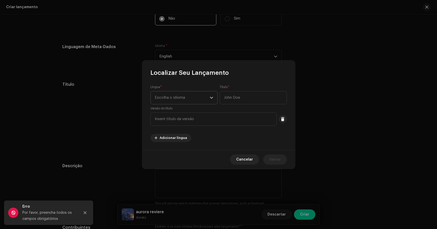
click at [190, 94] on span "Escolha o idioma" at bounding box center [182, 97] width 55 height 13
click at [187, 97] on span "Escolha o idioma" at bounding box center [182, 97] width 55 height 13
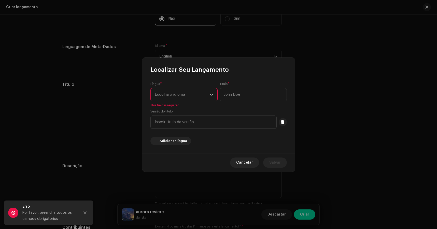
click at [226, 71] on div "Localizar Seu Lançamento" at bounding box center [218, 65] width 153 height 16
click at [235, 91] on input "text" at bounding box center [252, 94] width 67 height 13
paste input "BKOA72500001"
drag, startPoint x: 261, startPoint y: 94, endPoint x: 197, endPoint y: 94, distance: 63.8
click at [197, 94] on div "Língua * Escolha o idioma This field is required. Título * BKOA72500001 Versão …" at bounding box center [218, 105] width 136 height 47
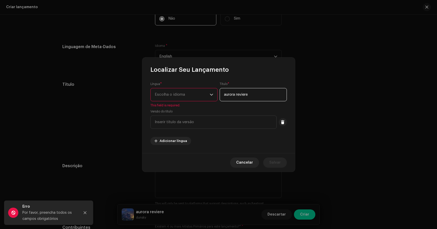
type input "aurora reviere"
click at [188, 103] on span "This field is required." at bounding box center [183, 105] width 67 height 4
click at [192, 118] on input "text" at bounding box center [213, 121] width 126 height 13
click at [189, 96] on span "Escolha o idioma" at bounding box center [182, 94] width 55 height 13
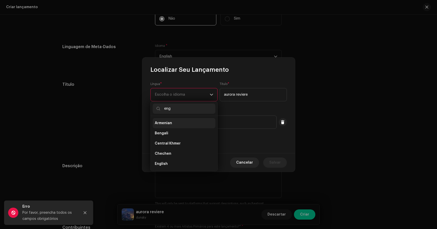
scroll to position [0, 0]
type input "engl"
click at [172, 123] on li "English" at bounding box center [184, 123] width 63 height 10
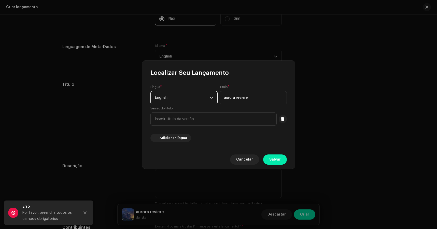
click at [269, 160] on button "Salvar" at bounding box center [275, 159] width 24 height 10
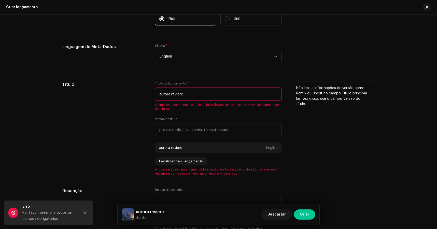
drag, startPoint x: 206, startPoint y: 98, endPoint x: 119, endPoint y: 98, distance: 86.7
click at [119, 98] on div "Título Título do Lançamento * aurora reviere O título do lançamento e o título …" at bounding box center [218, 128] width 312 height 94
drag, startPoint x: 197, startPoint y: 98, endPoint x: 144, endPoint y: 94, distance: 52.3
click at [144, 94] on div "Título Título do Lançamento * aurora reviere O título do lançamento e o título …" at bounding box center [218, 128] width 312 height 94
paste input "eri"
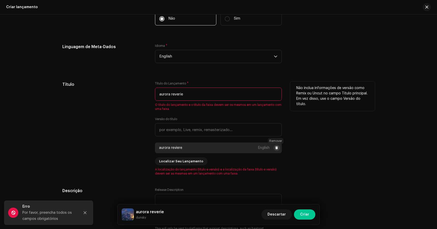
type input "aurora reverie"
click at [275, 148] on span at bounding box center [276, 148] width 3 height 4
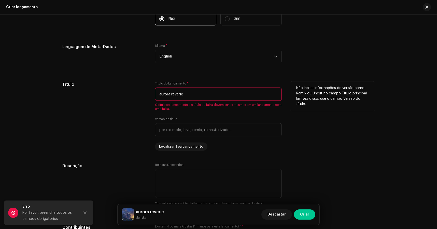
drag, startPoint x: 178, startPoint y: 95, endPoint x: 137, endPoint y: 95, distance: 41.2
click at [137, 95] on div "Título Título do Lançamento * aurora reverie O título do lançamento e o título …" at bounding box center [218, 115] width 312 height 69
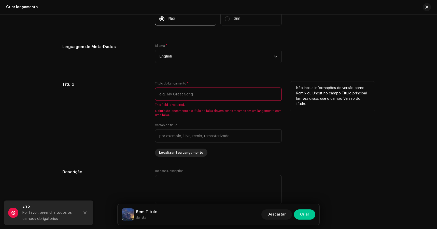
click at [187, 154] on span "Localizar Seu Lançamento" at bounding box center [181, 153] width 44 height 10
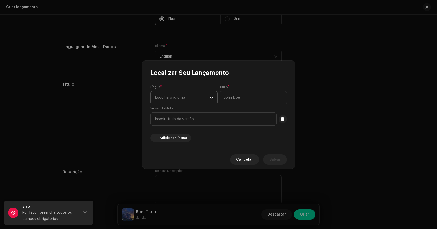
click at [198, 97] on span "Escolha o idioma" at bounding box center [182, 97] width 55 height 13
click at [228, 97] on input "text" at bounding box center [252, 97] width 67 height 13
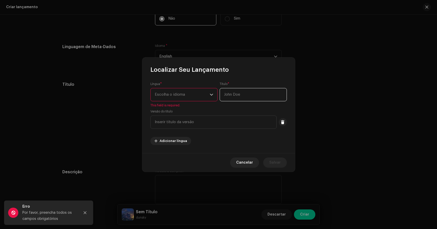
paste input "aurora reverie"
type input "aurora reverie"
click at [182, 96] on span "Escolha o idioma" at bounding box center [182, 94] width 55 height 13
type input "engl"
click at [170, 126] on li "English" at bounding box center [184, 123] width 63 height 10
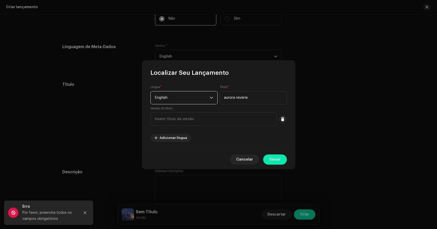
click at [274, 160] on span "Salvar" at bounding box center [274, 159] width 11 height 10
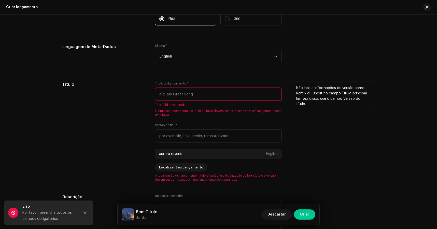
click at [191, 97] on input "text" at bounding box center [218, 93] width 127 height 13
paste input "aurora reverie"
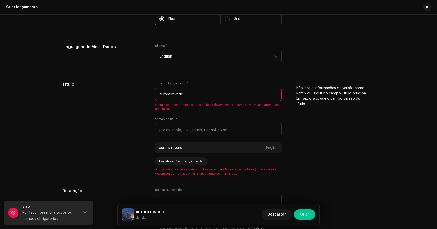
type input "aurora reverie"
click at [196, 122] on div "Versão do título" at bounding box center [218, 126] width 127 height 19
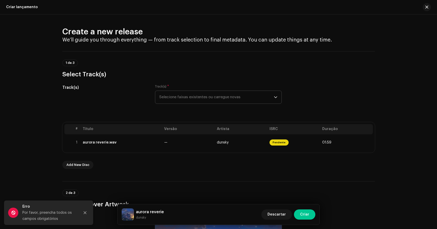
click at [172, 94] on span "Selecione faixas existentes ou carregue novas" at bounding box center [216, 97] width 114 height 13
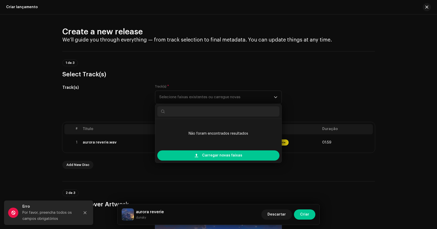
click at [206, 109] on input "text" at bounding box center [218, 111] width 122 height 10
type input "aurora reverie"
drag, startPoint x: 243, startPoint y: 112, endPoint x: 151, endPoint y: 110, distance: 91.8
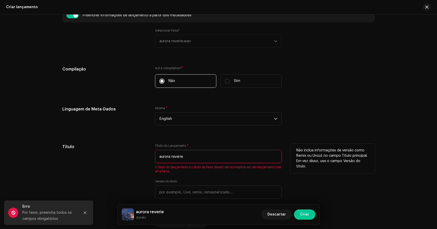
scroll to position [379, 0]
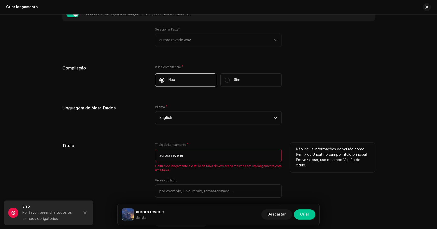
click at [192, 150] on input "aurora reverie" at bounding box center [218, 155] width 127 height 13
click at [194, 159] on input "aurora reverie" at bounding box center [218, 155] width 127 height 13
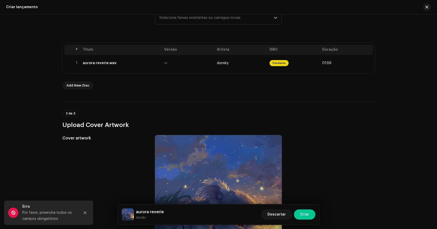
scroll to position [61, 0]
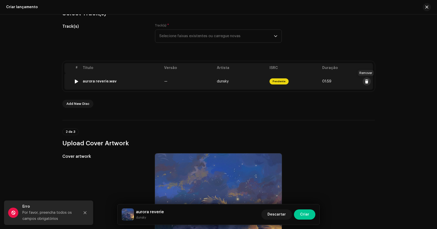
type input "aurora reverie"
click at [366, 82] on span at bounding box center [366, 81] width 4 height 4
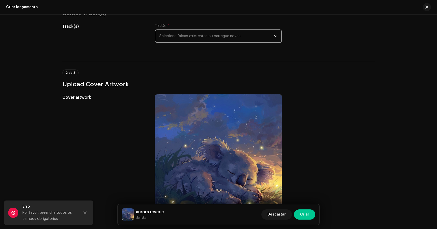
click at [189, 37] on span "Selecione faixas existentes ou carregue novas" at bounding box center [216, 36] width 114 height 13
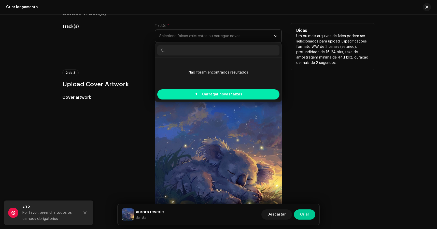
click at [197, 91] on div "Carregar novas faixas" at bounding box center [218, 94] width 122 height 10
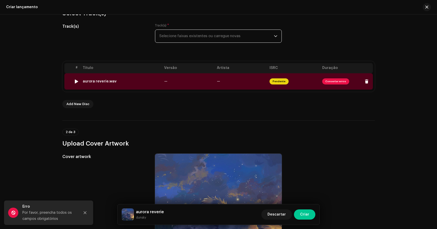
click at [333, 79] on span "Consertar erros" at bounding box center [335, 81] width 27 height 6
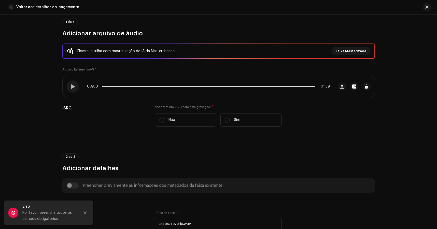
scroll to position [43, 0]
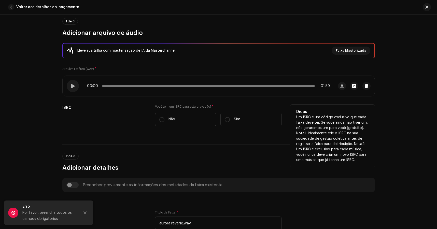
click at [187, 120] on label "Não" at bounding box center [185, 119] width 61 height 13
click at [164, 120] on input "Não" at bounding box center [161, 119] width 5 height 5
radio input "true"
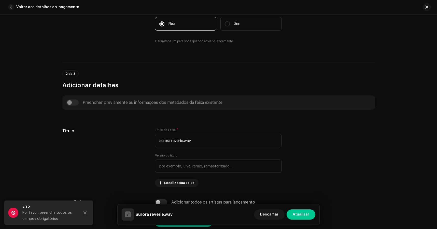
scroll to position [140, 0]
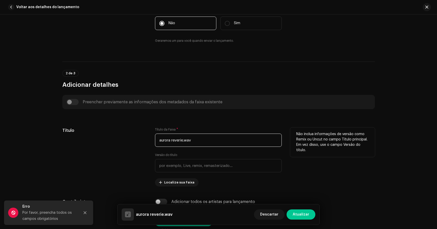
click at [201, 140] on input "aurora reverie.wav" at bounding box center [218, 140] width 127 height 13
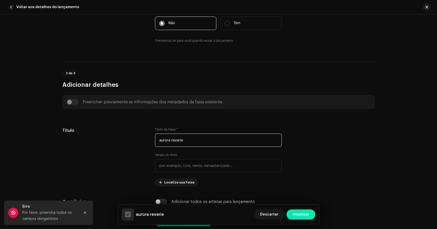
type input "aurora reverie"
click at [301, 211] on span "Atualizar" at bounding box center [300, 214] width 17 height 10
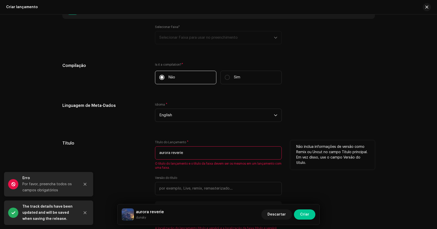
scroll to position [399, 0]
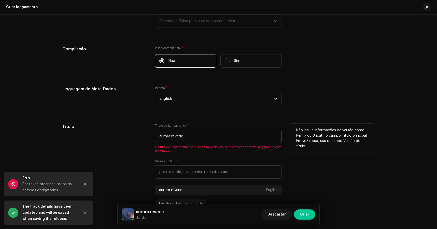
click at [200, 140] on input "aurora reverie" at bounding box center [218, 136] width 127 height 13
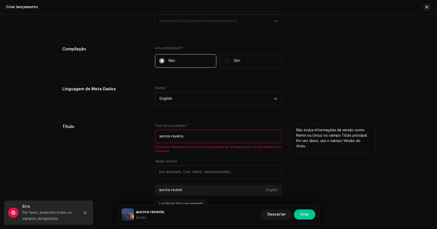
type input "aurora reverie"
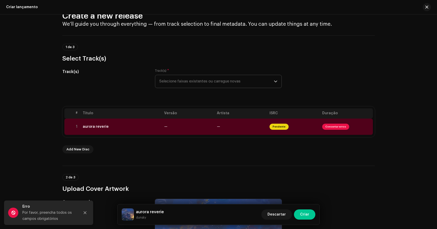
scroll to position [12, 0]
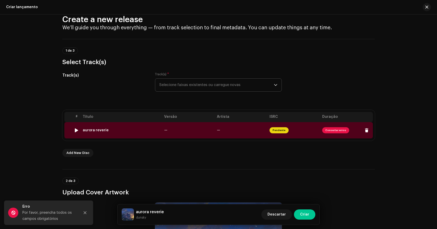
click at [338, 129] on span "Consertar erros" at bounding box center [335, 130] width 27 height 6
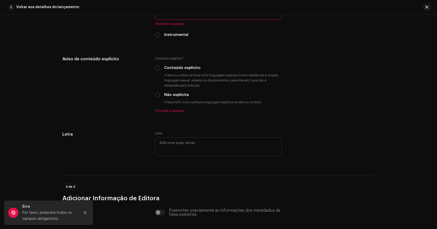
scroll to position [988, 0]
